Goal: Check status: Check status

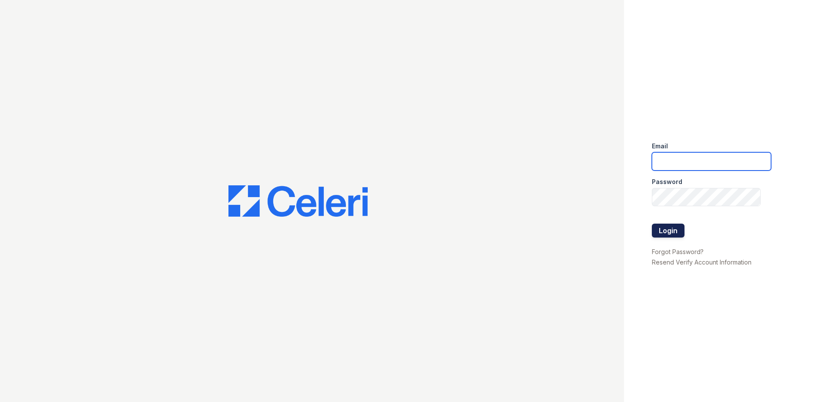
type input "rlandry@trinity-pm.com"
click at [671, 231] on button "Login" at bounding box center [668, 231] width 33 height 14
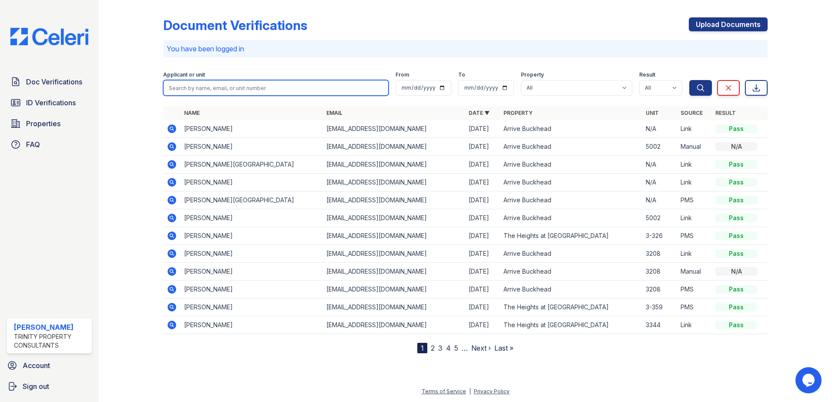
click at [215, 82] on input "search" at bounding box center [275, 88] width 225 height 16
type input "newman"
click at [690, 80] on button "Search" at bounding box center [701, 88] width 23 height 16
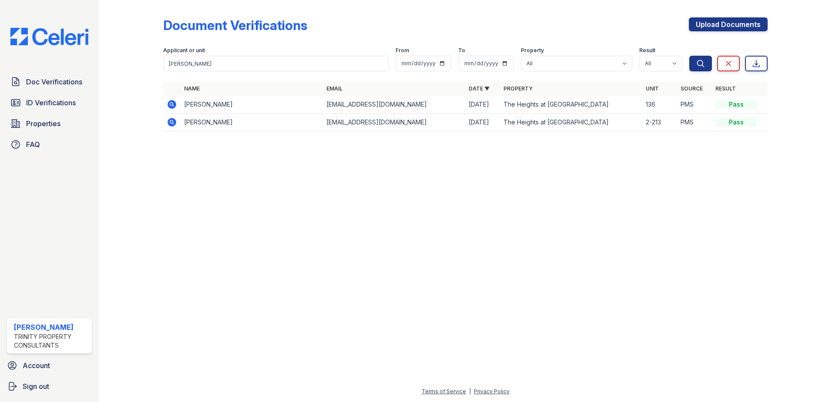
click at [173, 102] on icon at bounding box center [172, 104] width 9 height 9
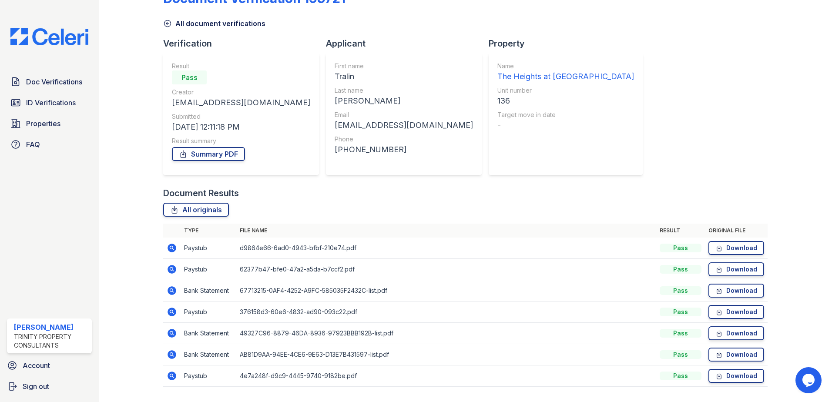
scroll to position [50, 0]
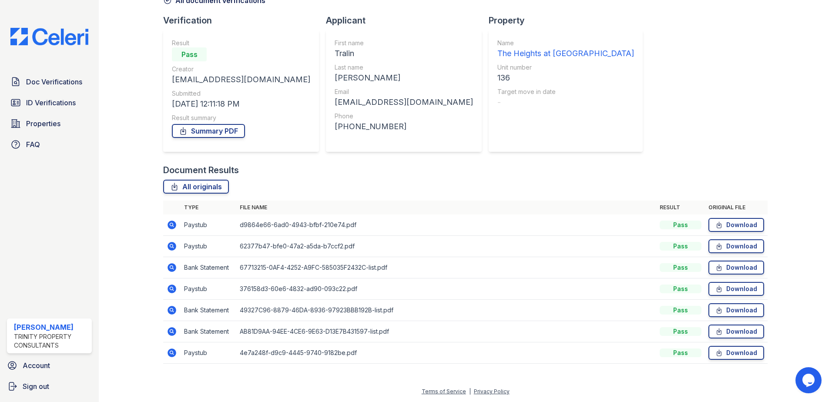
click at [171, 269] on icon at bounding box center [172, 267] width 10 height 10
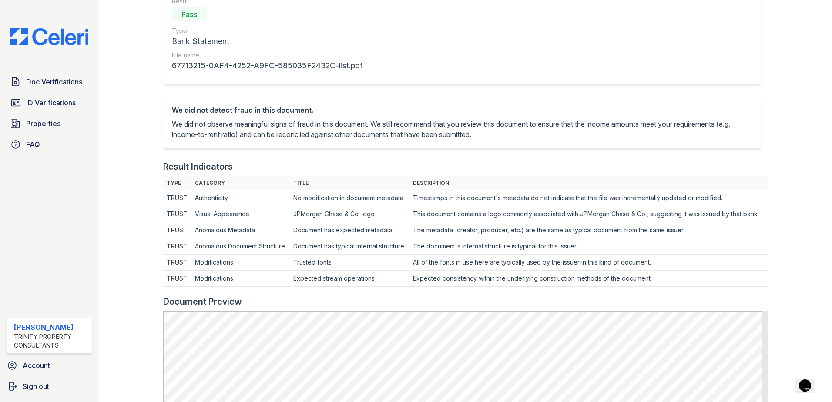
scroll to position [305, 0]
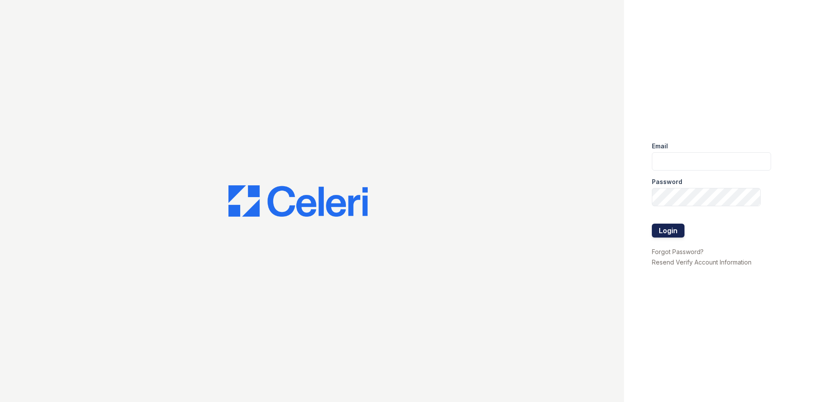
type input "[EMAIL_ADDRESS][DOMAIN_NAME]"
click at [676, 232] on button "Login" at bounding box center [668, 231] width 33 height 14
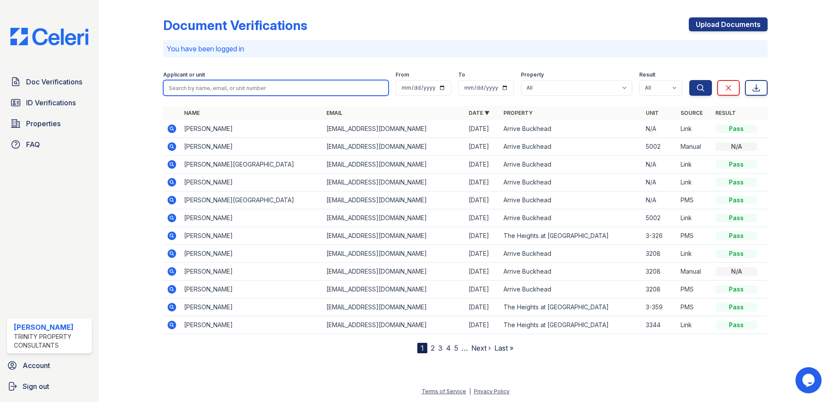
click at [258, 89] on input "search" at bounding box center [275, 88] width 225 height 16
type input "jackson"
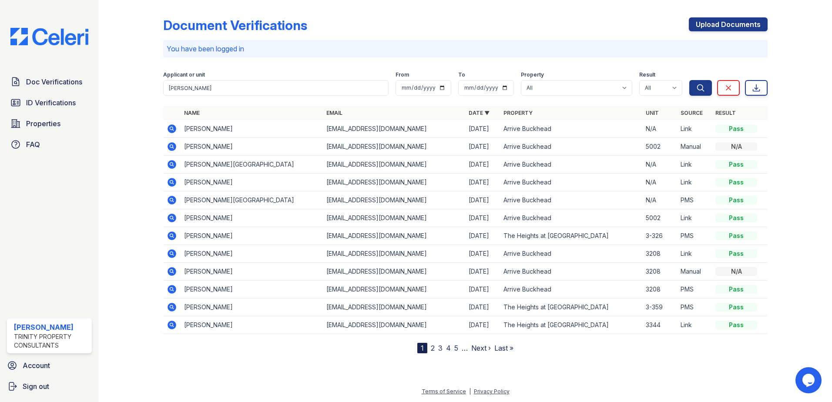
click at [170, 236] on icon at bounding box center [172, 236] width 10 height 10
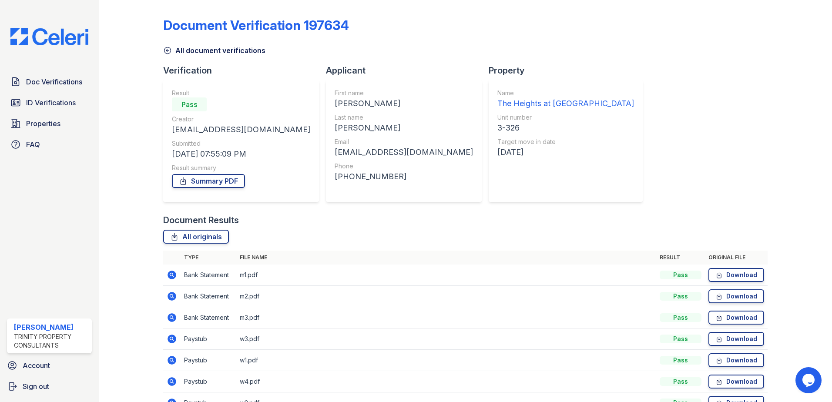
scroll to position [44, 0]
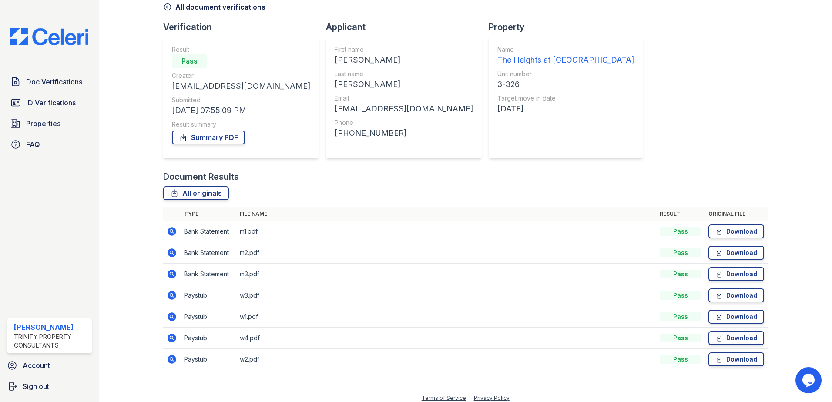
click at [171, 232] on icon at bounding box center [171, 231] width 2 height 2
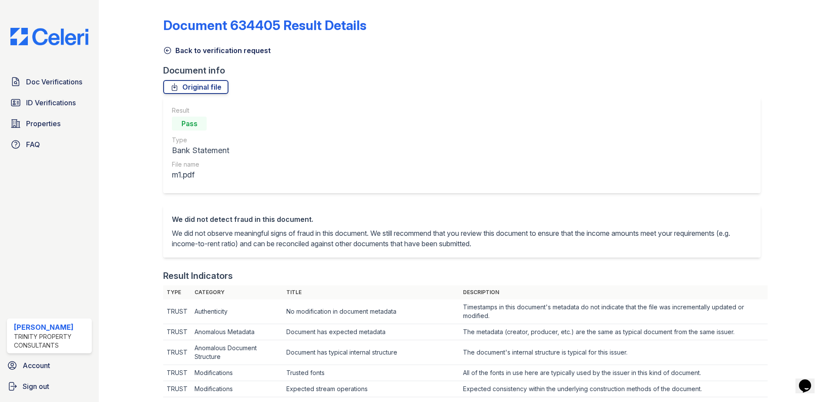
click at [168, 50] on icon at bounding box center [167, 50] width 9 height 9
